Goal: Task Accomplishment & Management: Use online tool/utility

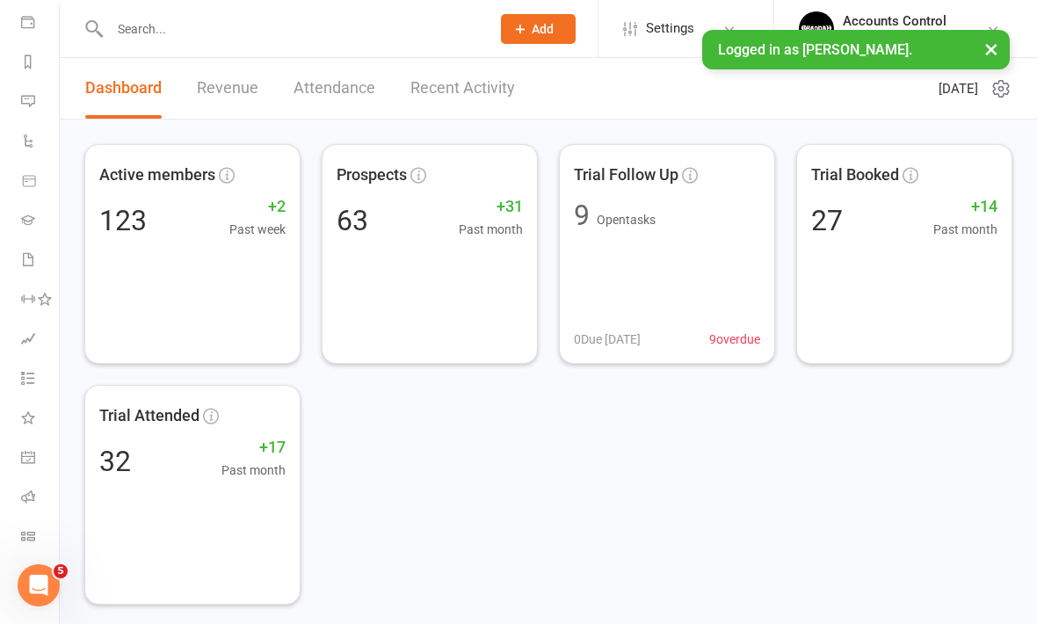
scroll to position [204, 0]
click at [31, 529] on icon at bounding box center [28, 536] width 14 height 14
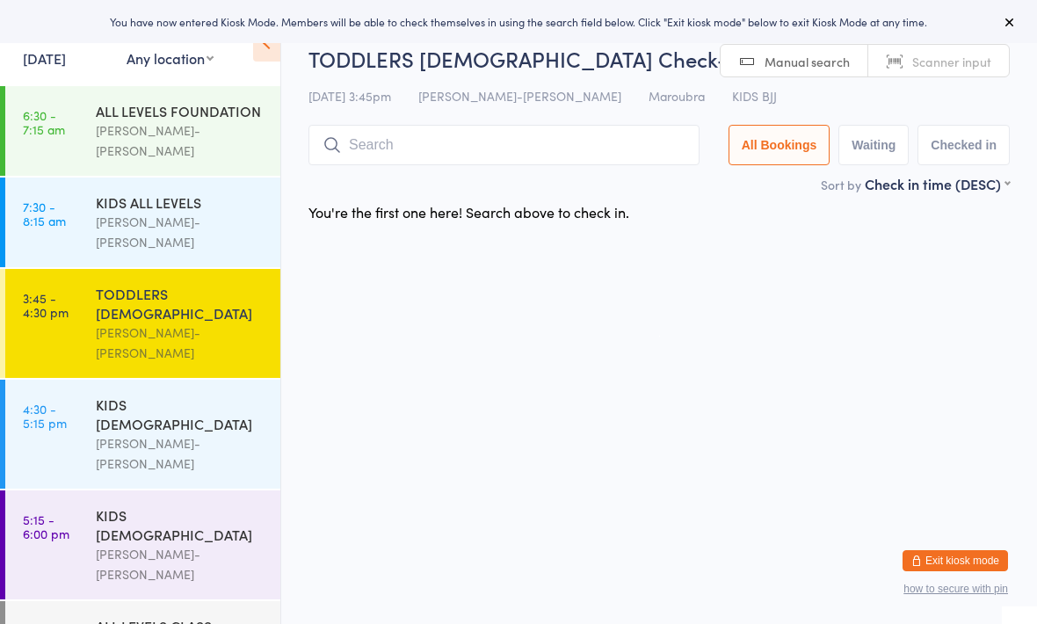
click at [199, 284] on div "TODDLERS [DEMOGRAPHIC_DATA]" at bounding box center [181, 303] width 170 height 39
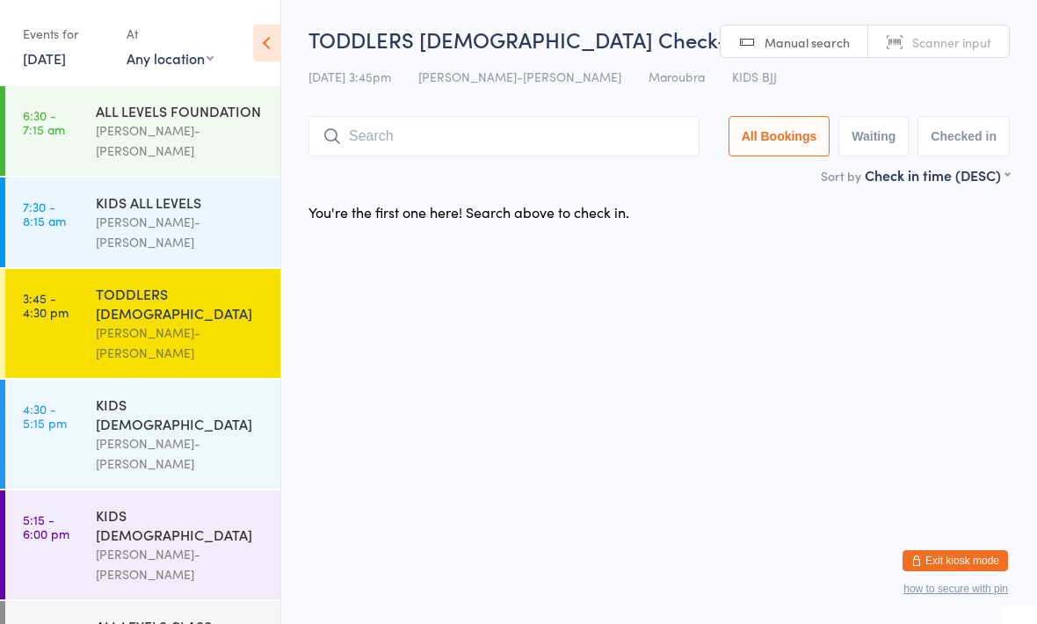
click at [438, 151] on input "search" at bounding box center [503, 136] width 391 height 40
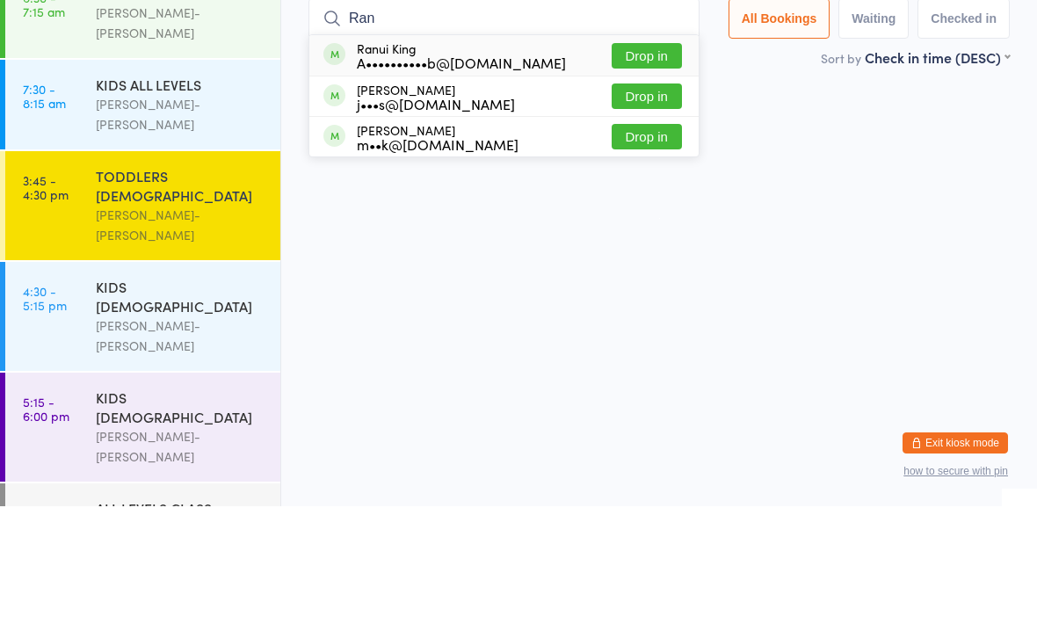
type input "Ran"
click at [634, 161] on button "Drop in" at bounding box center [646, 173] width 70 height 25
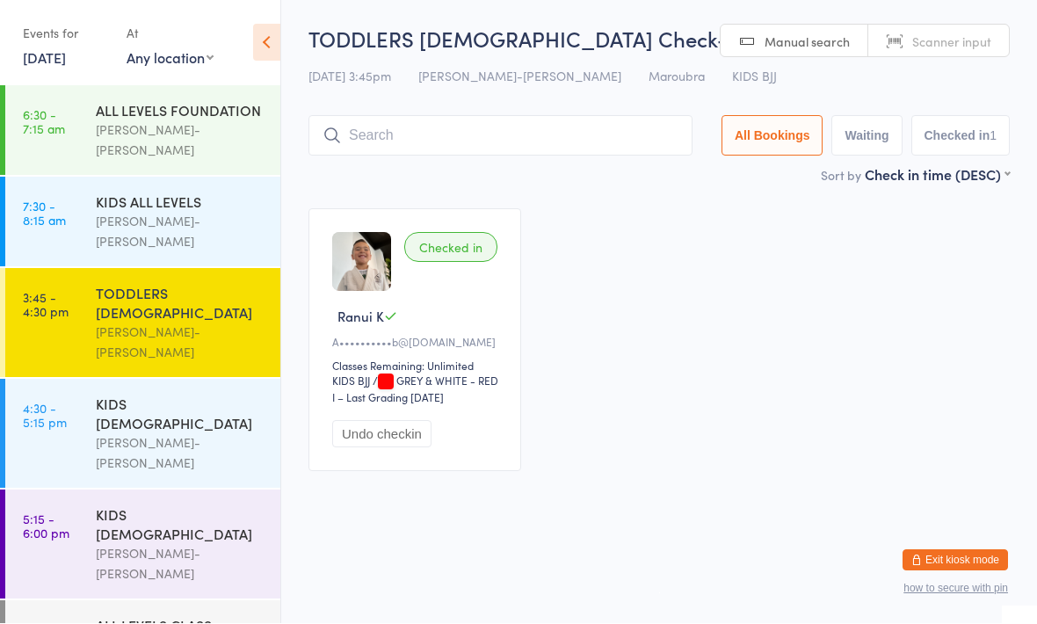
click at [437, 131] on input "search" at bounding box center [500, 136] width 384 height 40
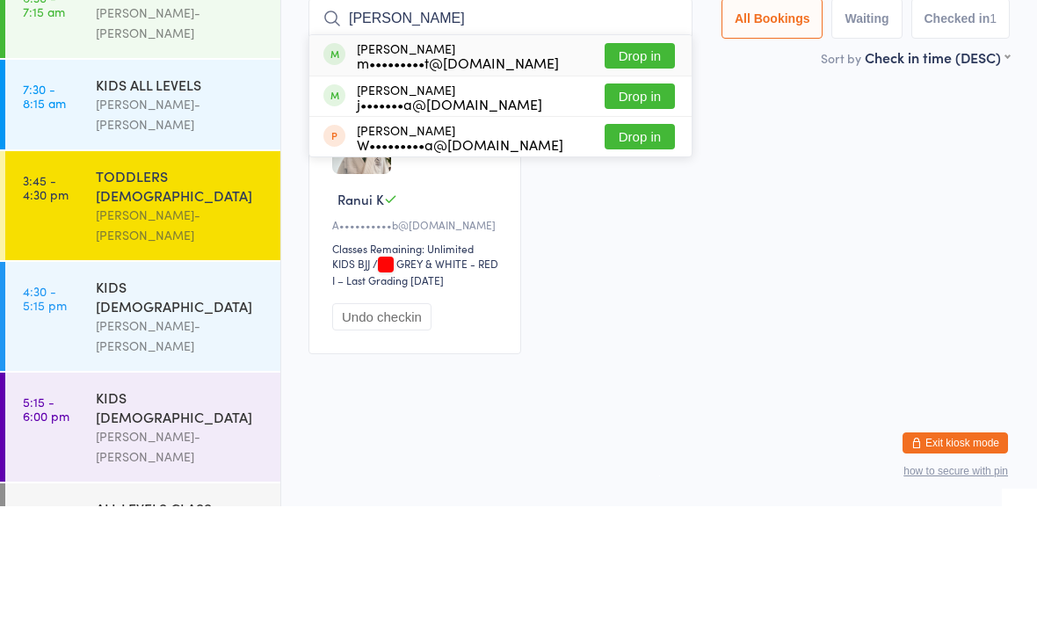
type input "Luka"
click at [618, 161] on button "Drop in" at bounding box center [639, 173] width 70 height 25
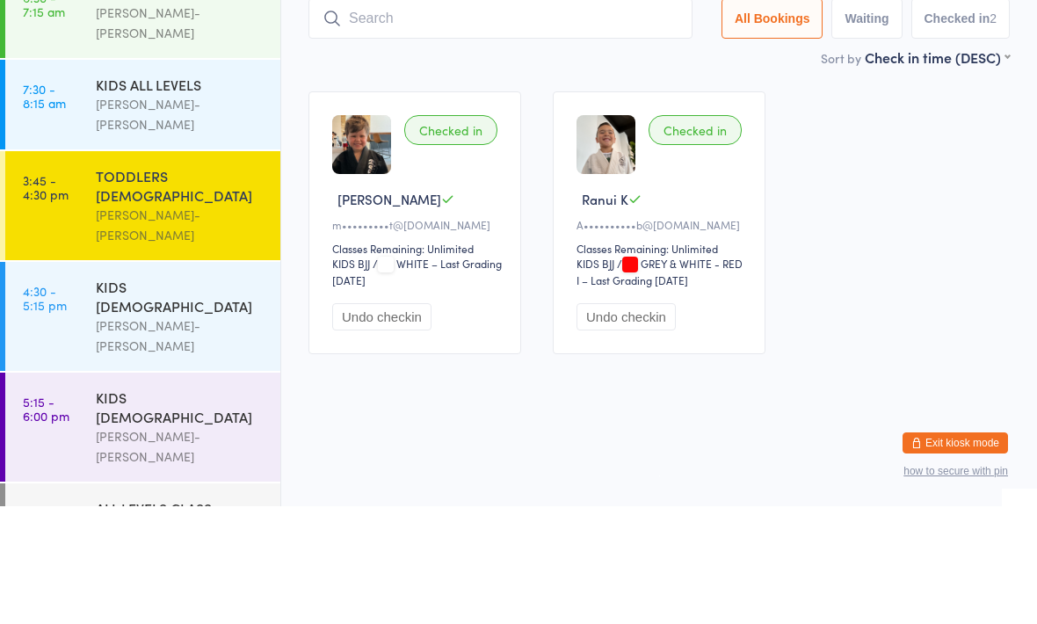
click at [101, 394] on div "KIDS [DEMOGRAPHIC_DATA]" at bounding box center [181, 413] width 170 height 39
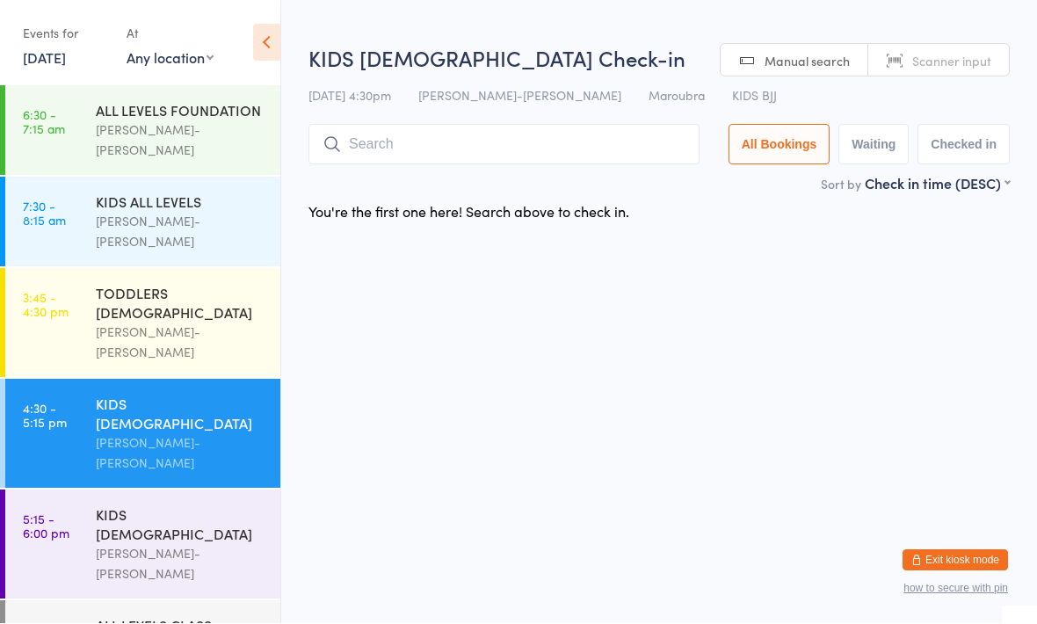
click at [402, 163] on input "search" at bounding box center [503, 145] width 391 height 40
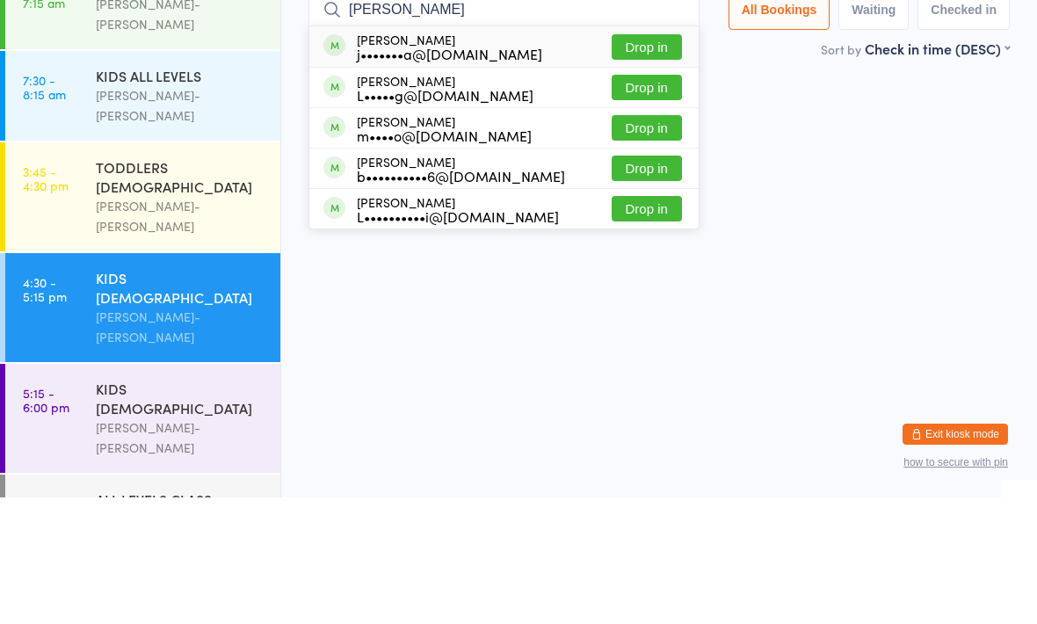
type input "Luca aj"
click at [630, 161] on button "Drop in" at bounding box center [646, 173] width 70 height 25
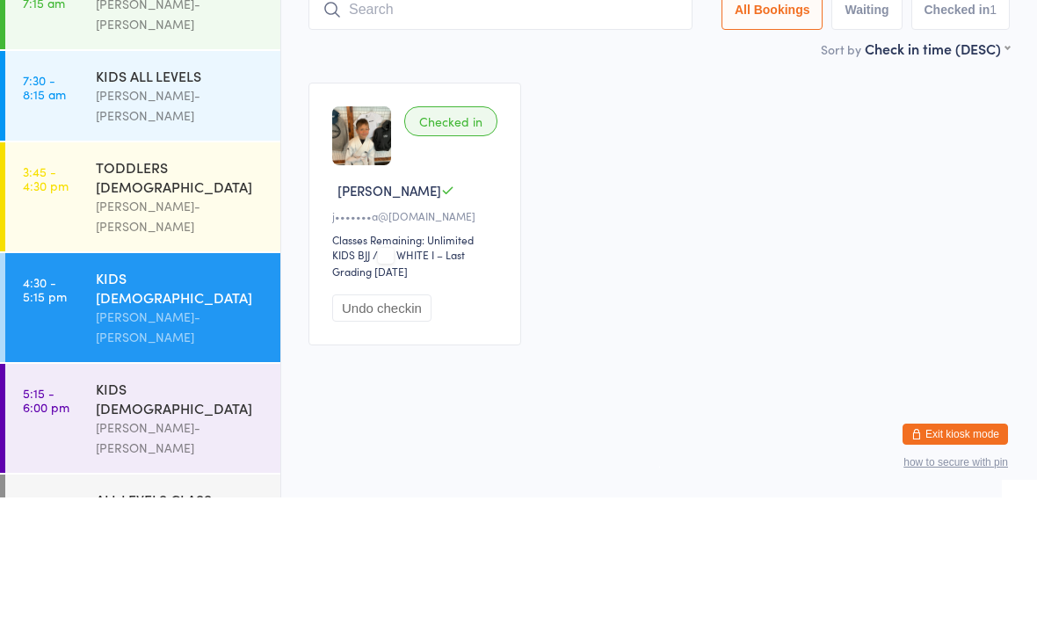
click at [214, 322] on div "Braddah Jiu-Jitsu Maroubra" at bounding box center [181, 342] width 170 height 40
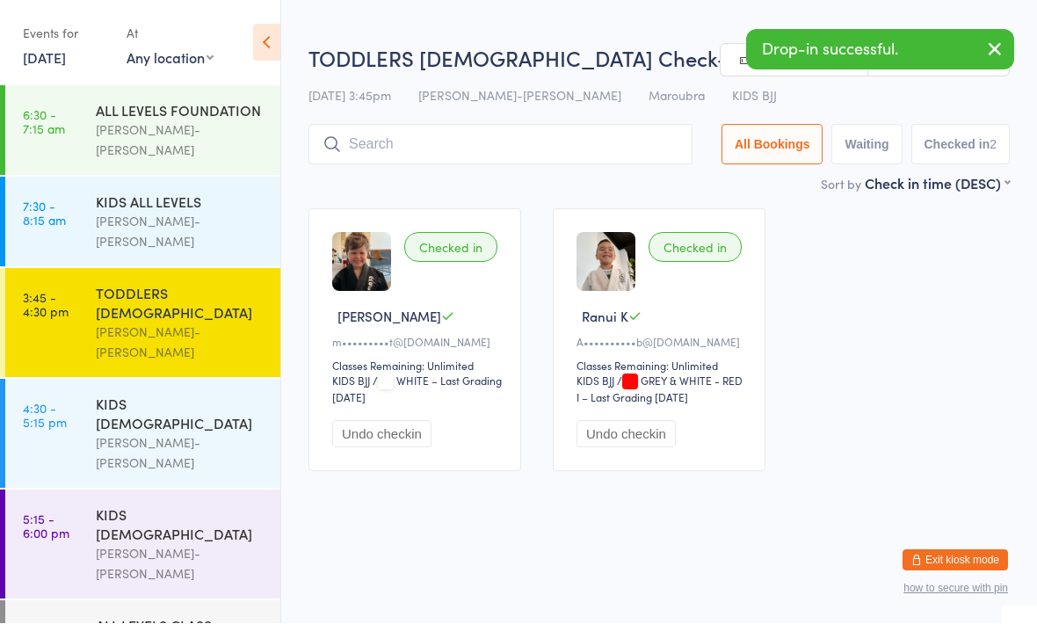
click at [544, 148] on input "search" at bounding box center [500, 145] width 384 height 40
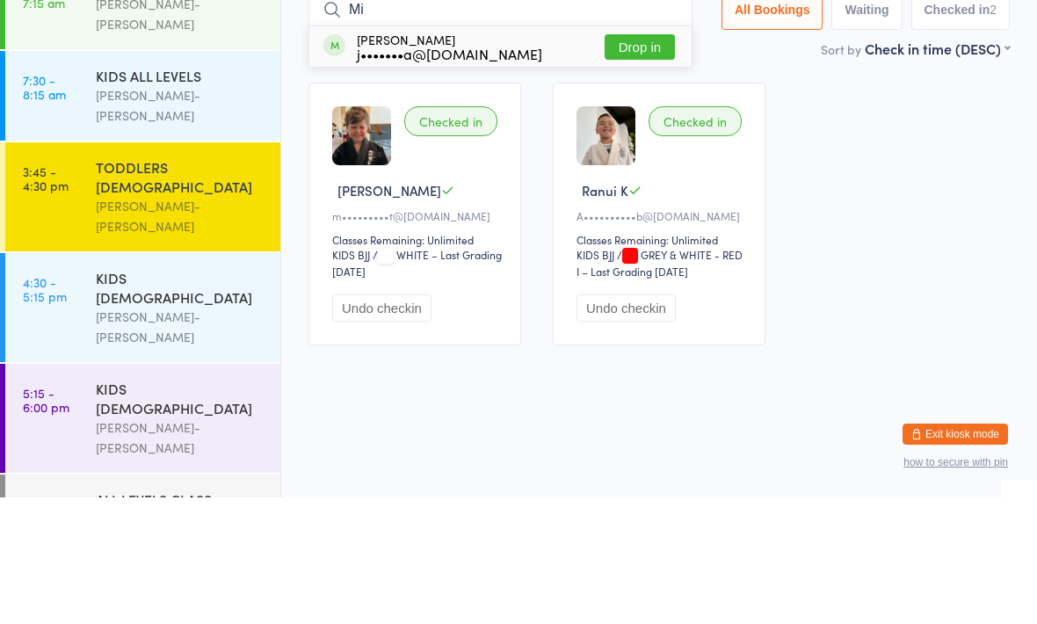
type input "M"
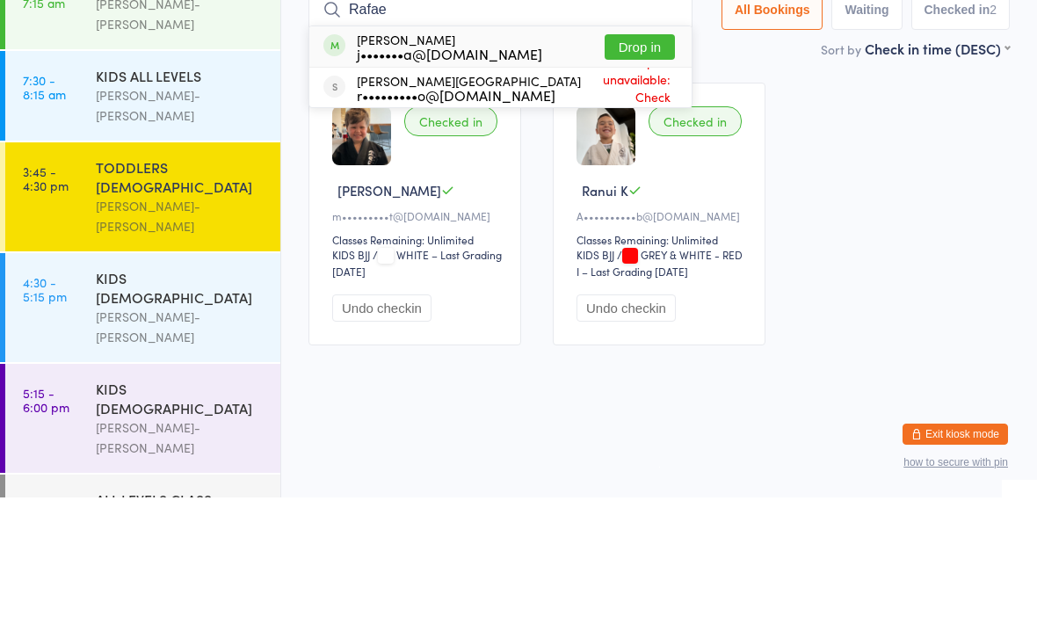
type input "Rafae"
click at [622, 161] on button "Drop in" at bounding box center [639, 173] width 70 height 25
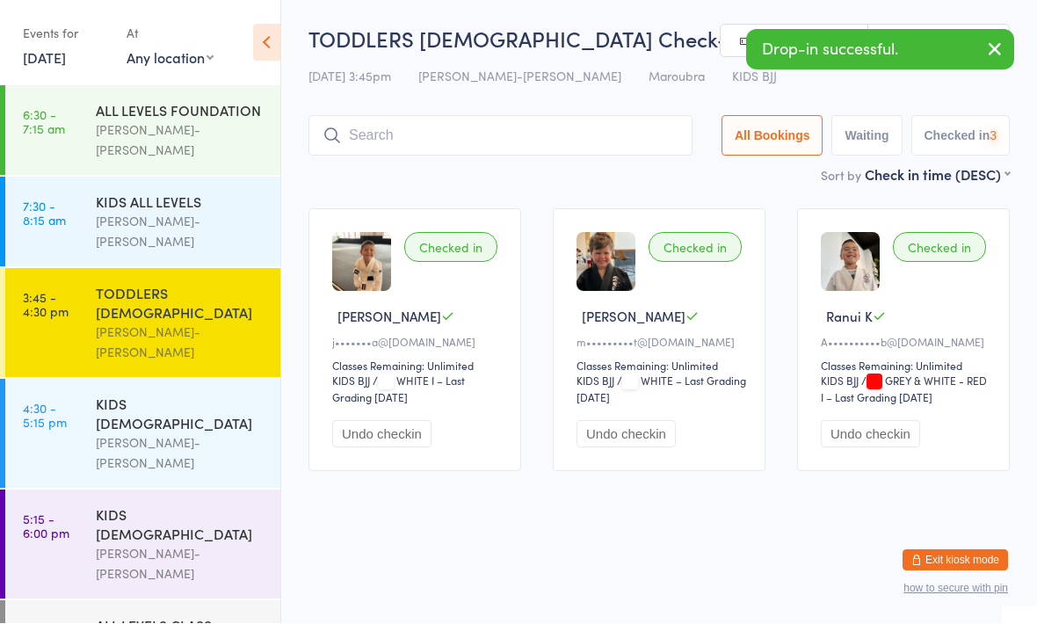
click at [188, 490] on div "KIDS 10 - 15 YO Braddah Jiu-Jitsu Maroubra" at bounding box center [188, 544] width 184 height 109
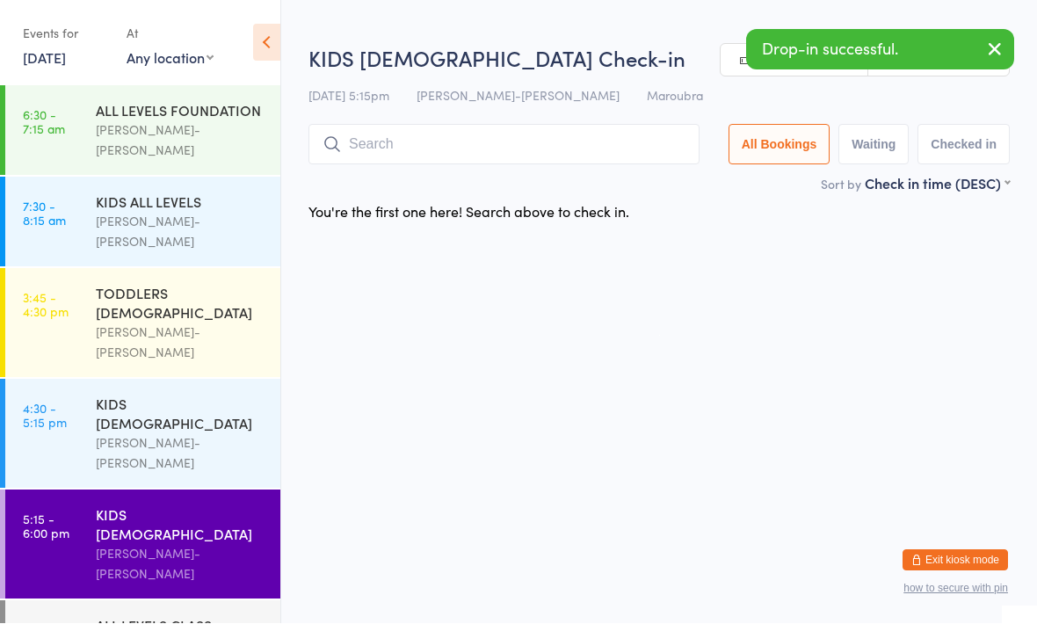
click at [526, 141] on input "search" at bounding box center [503, 145] width 391 height 40
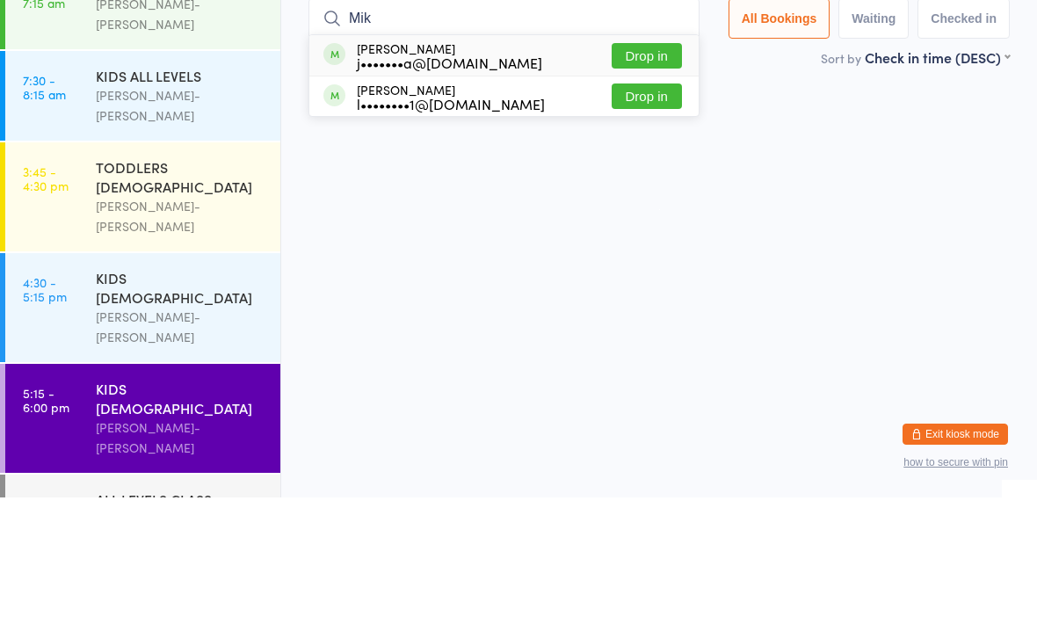
type input "Mik"
click at [637, 170] on button "Drop in" at bounding box center [646, 182] width 70 height 25
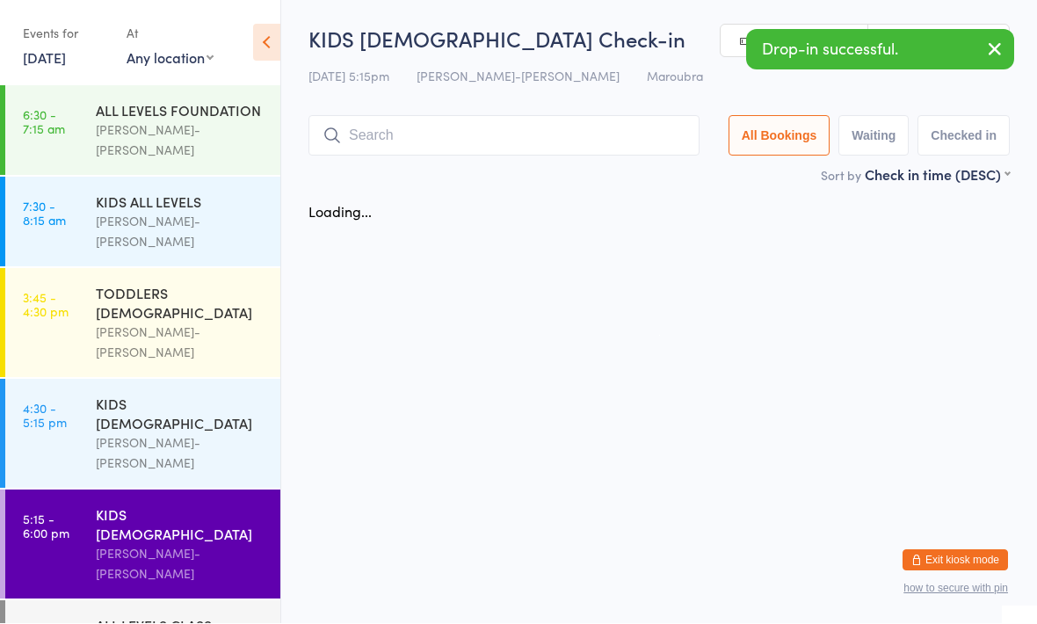
click at [222, 284] on div "TODDLERS [DEMOGRAPHIC_DATA]" at bounding box center [181, 303] width 170 height 39
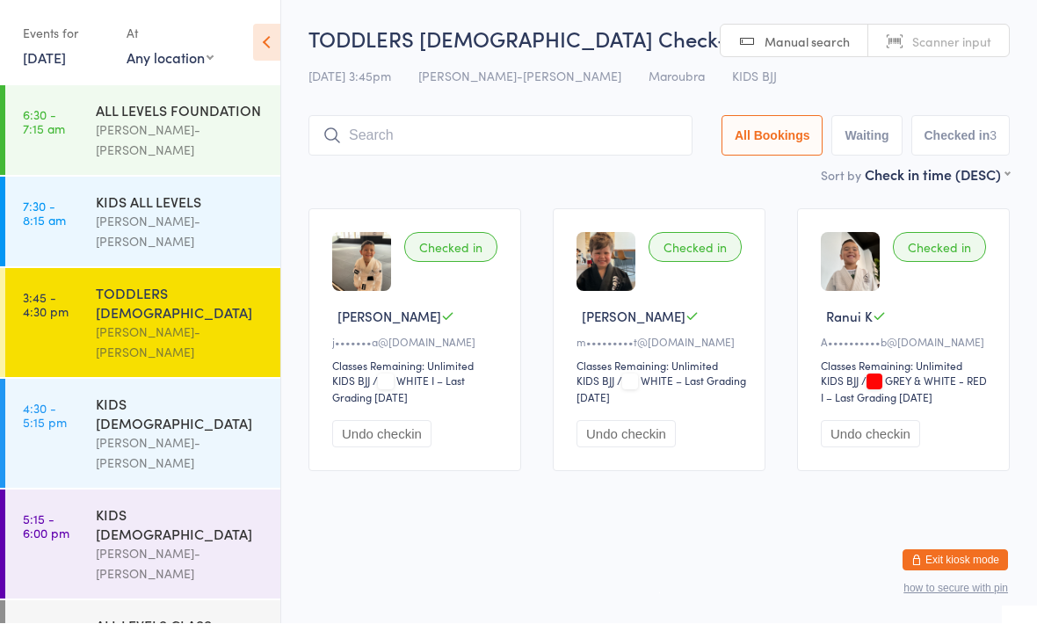
click at [117, 544] on div "Braddah Jiu-Jitsu Maroubra" at bounding box center [181, 564] width 170 height 40
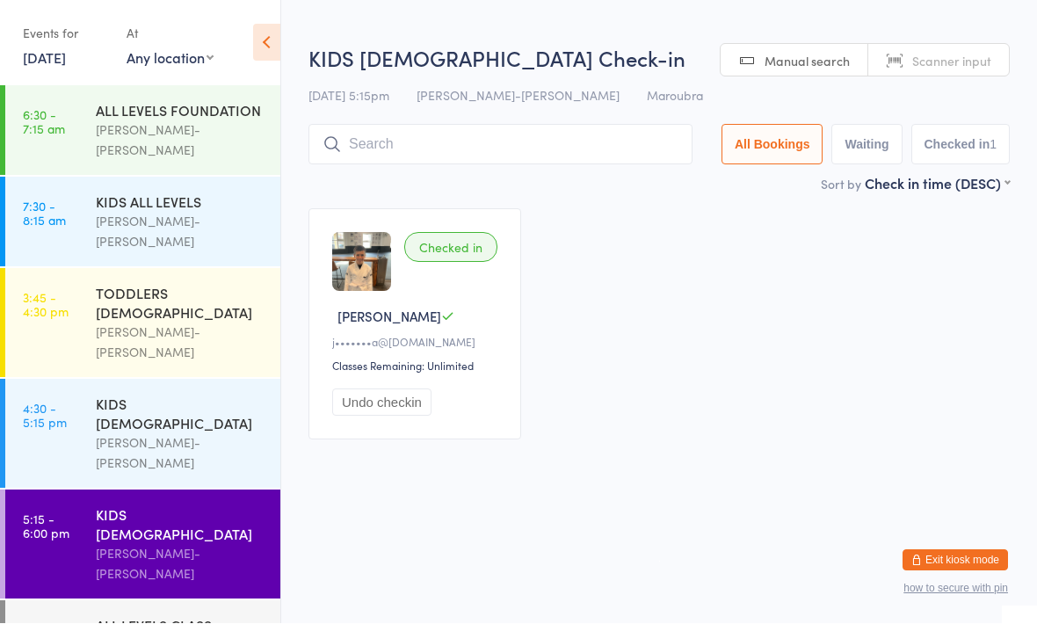
click at [105, 379] on div "KIDS 6 - 9 YO Braddah Jiu-Jitsu Maroubra" at bounding box center [188, 433] width 184 height 109
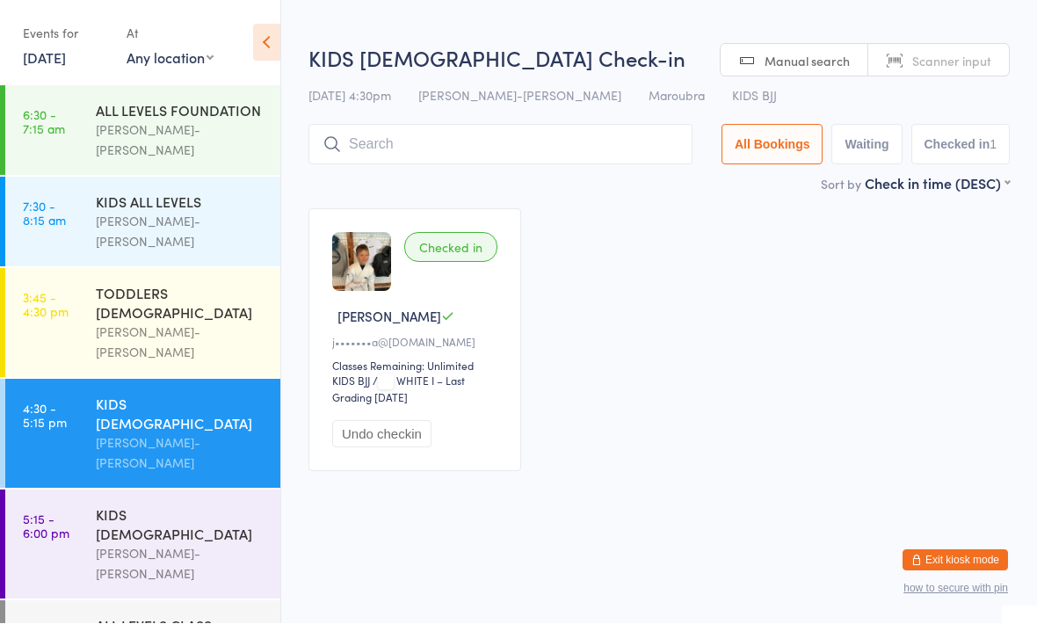
click at [69, 273] on link "3:45 - 4:30 pm TODDLERS 3 TO 5 YO Braddah Jiu-Jitsu Maroubra" at bounding box center [142, 323] width 275 height 109
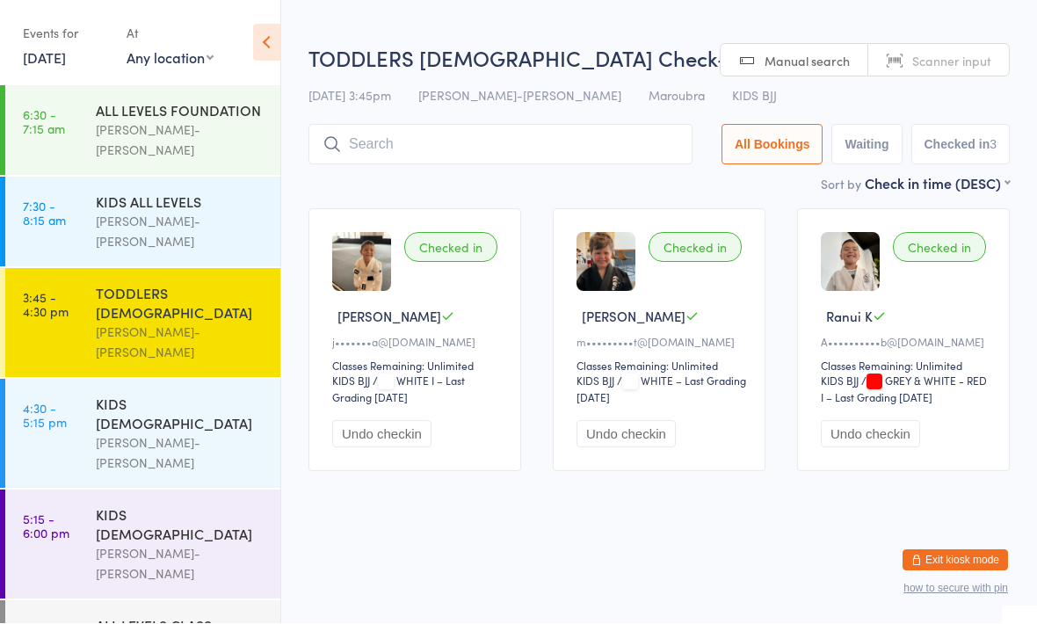
click at [80, 490] on link "5:15 - 6:00 pm KIDS 10 - 15 YO Braddah Jiu-Jitsu Maroubra" at bounding box center [142, 544] width 275 height 109
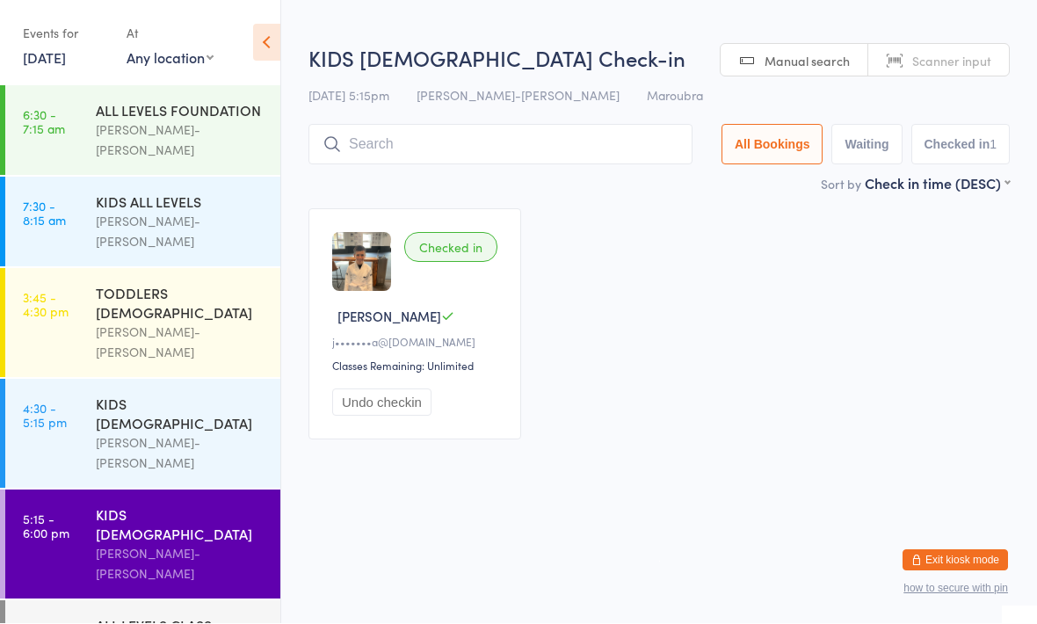
click at [103, 379] on div "KIDS 6 - 9 YO Braddah Jiu-Jitsu Maroubra" at bounding box center [188, 433] width 184 height 109
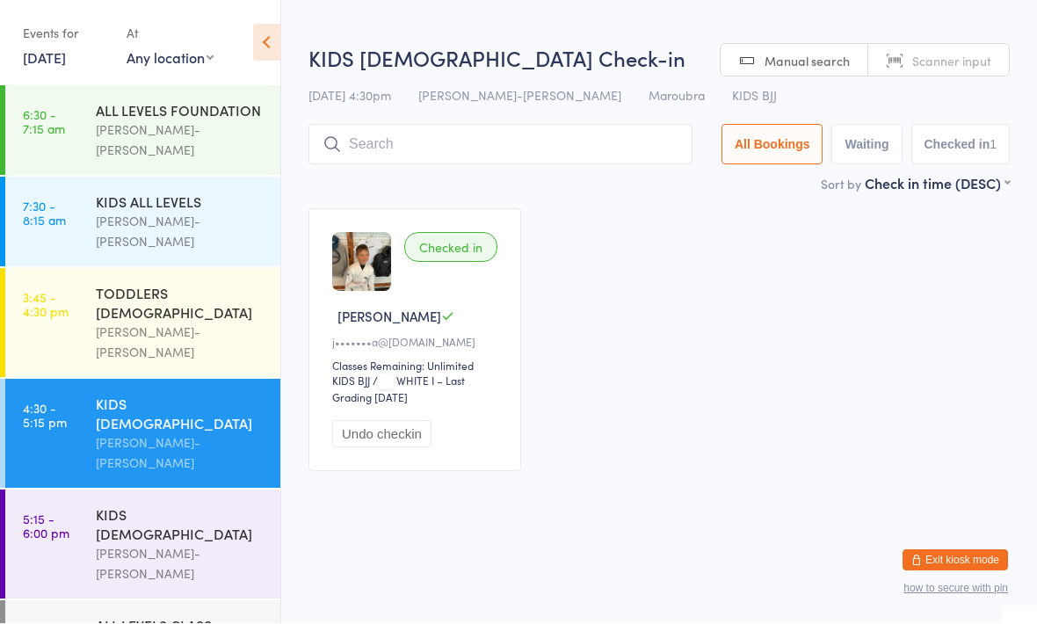
click at [119, 322] on div "Braddah Jiu-Jitsu Maroubra" at bounding box center [181, 342] width 170 height 40
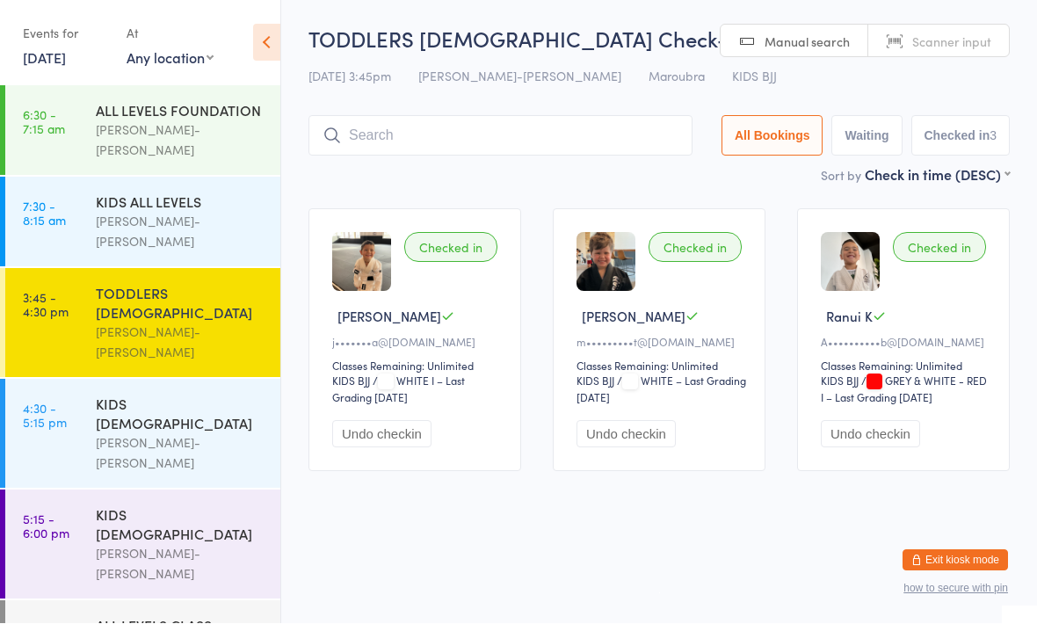
click at [366, 120] on input "search" at bounding box center [500, 136] width 384 height 40
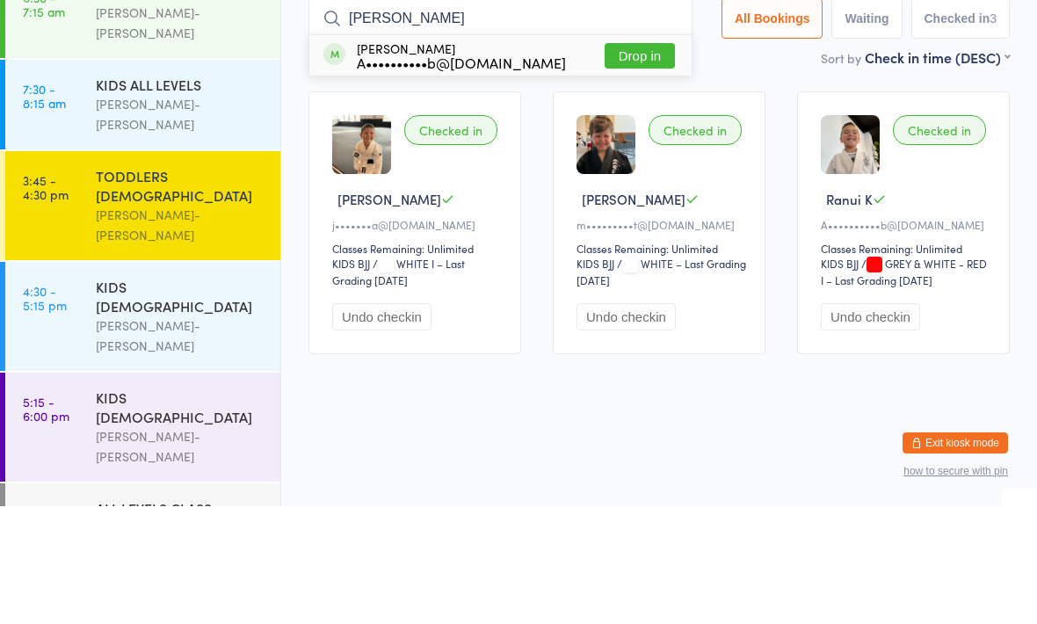
type input "Ng"
click at [626, 161] on button "Drop in" at bounding box center [639, 173] width 70 height 25
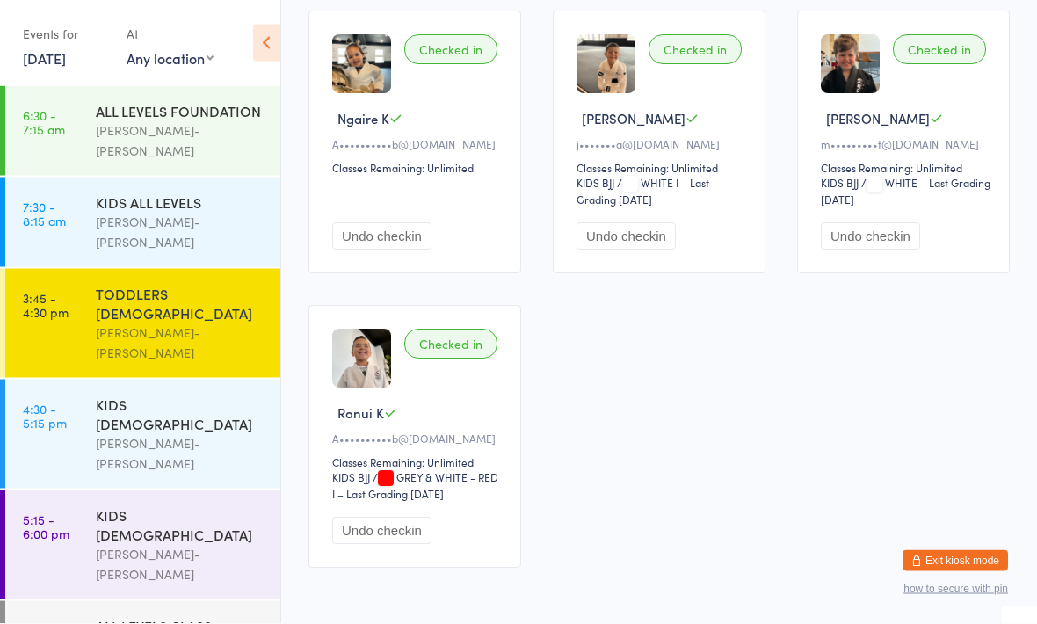
scroll to position [199, 0]
